Goal: Task Accomplishment & Management: Complete application form

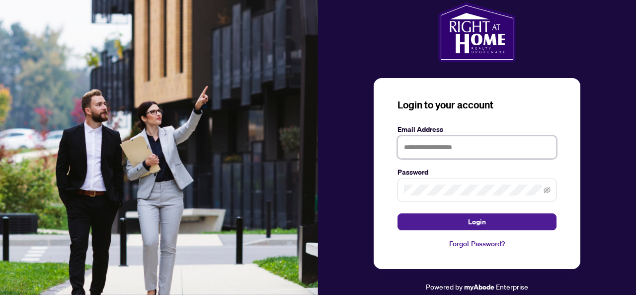
click at [458, 151] on input "text" at bounding box center [476, 147] width 159 height 23
type input "**********"
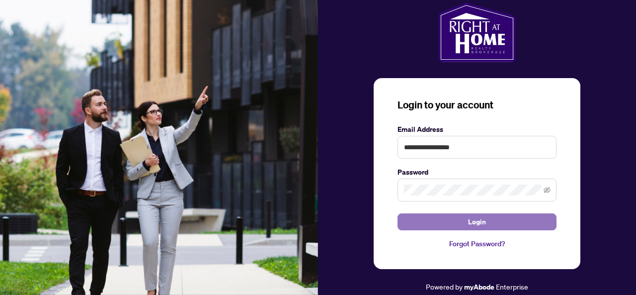
click at [481, 220] on span "Login" at bounding box center [477, 222] width 18 height 16
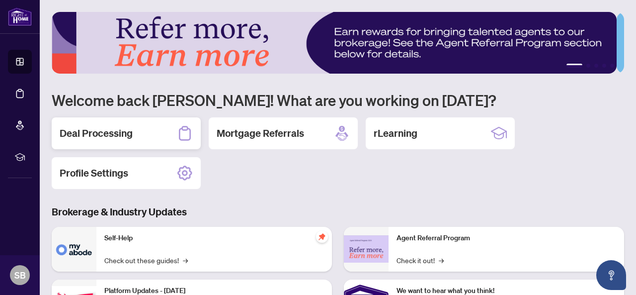
click at [106, 134] on h2 "Deal Processing" at bounding box center [96, 133] width 73 height 14
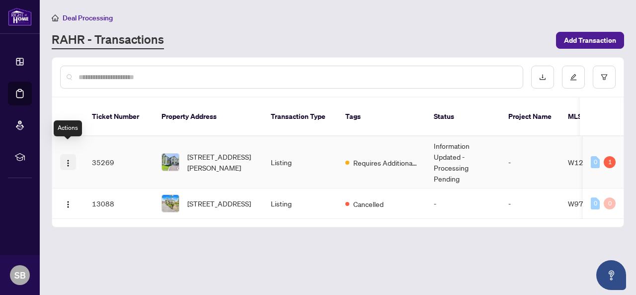
click at [67, 159] on img "button" at bounding box center [68, 163] width 8 height 8
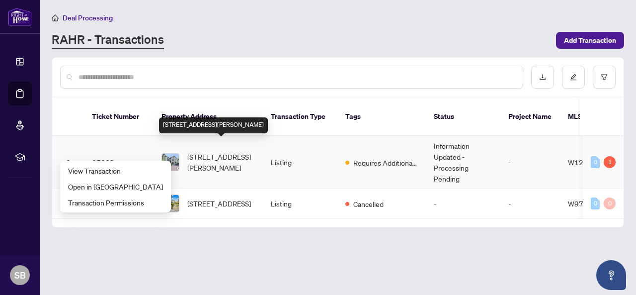
click at [201, 155] on span "[STREET_ADDRESS][PERSON_NAME]" at bounding box center [221, 162] width 68 height 22
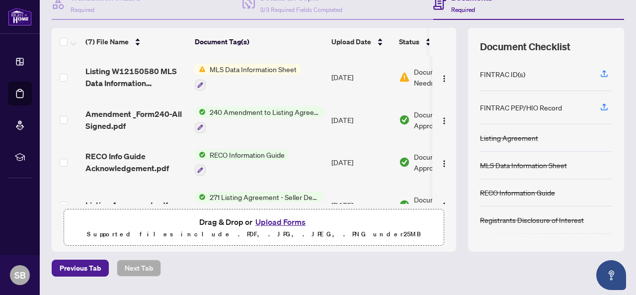
scroll to position [97, 0]
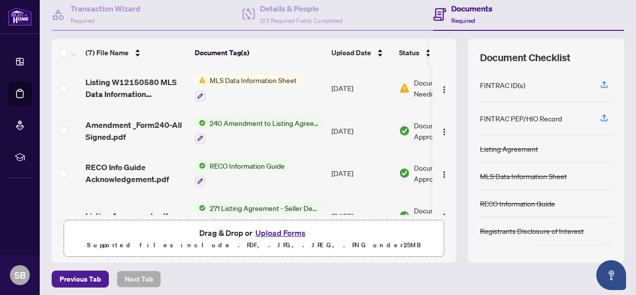
click at [283, 231] on button "Upload Forms" at bounding box center [280, 232] width 56 height 13
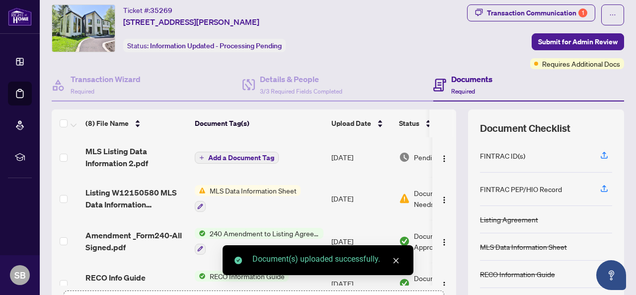
scroll to position [47, 0]
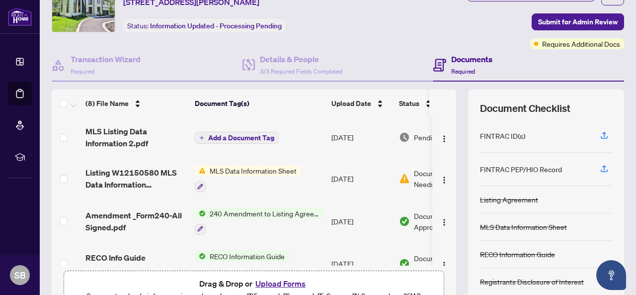
click at [236, 136] on span "Add a Document Tag" at bounding box center [241, 137] width 66 height 7
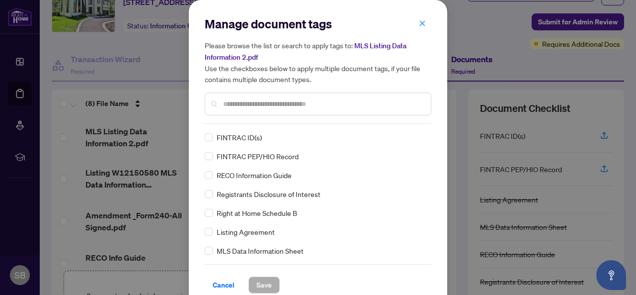
click at [246, 250] on span "MLS Data Information Sheet" at bounding box center [260, 250] width 87 height 11
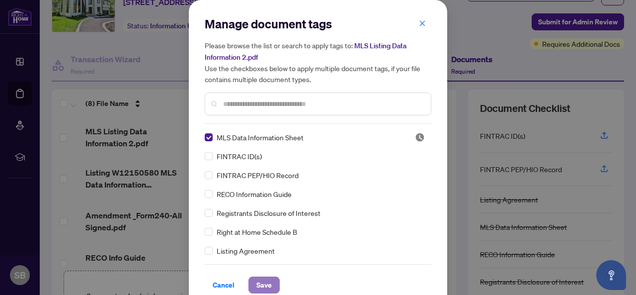
click at [258, 286] on span "Save" at bounding box center [263, 285] width 15 height 16
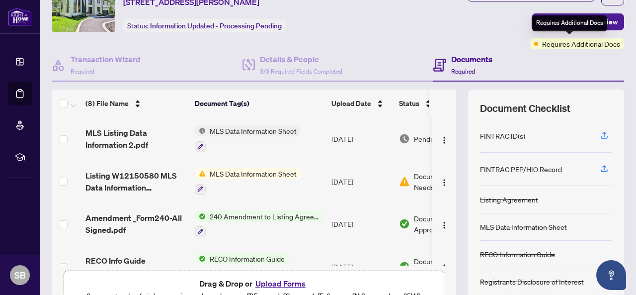
click at [557, 26] on div "Requires Additional Docs" at bounding box center [569, 23] width 75 height 16
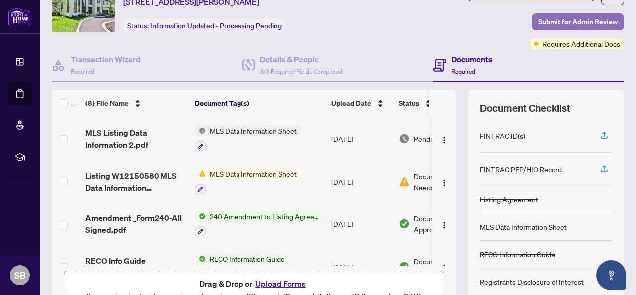
click at [538, 20] on span "Submit for Admin Review" at bounding box center [577, 22] width 79 height 16
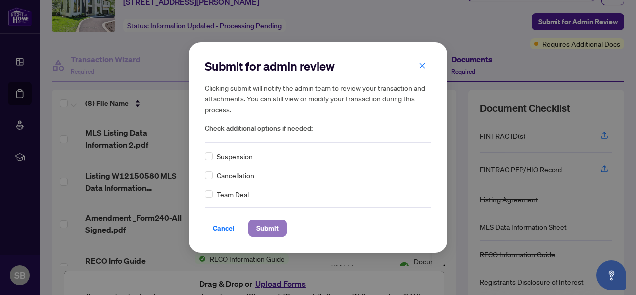
click at [267, 231] on span "Submit" at bounding box center [267, 228] width 22 height 16
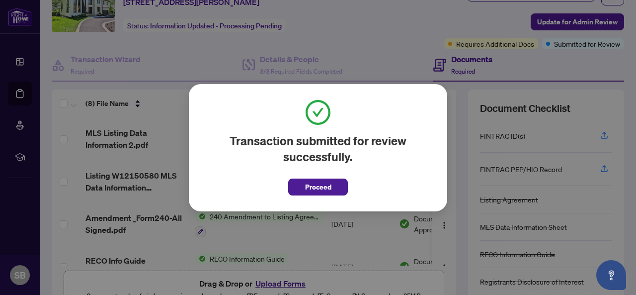
click at [312, 186] on span "Proceed" at bounding box center [318, 187] width 26 height 16
